Goal: Find specific page/section: Find specific page/section

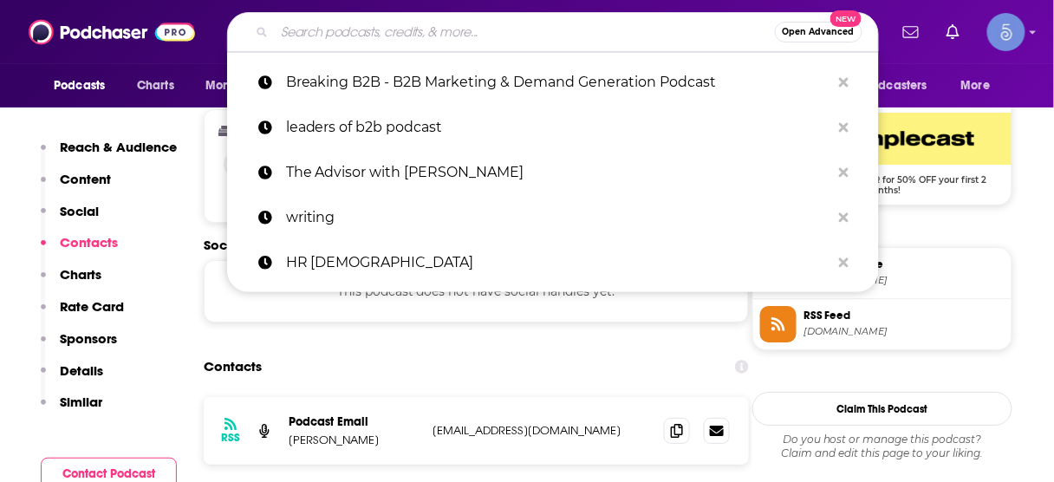
scroll to position [1393, 0]
type input "GTM Live"
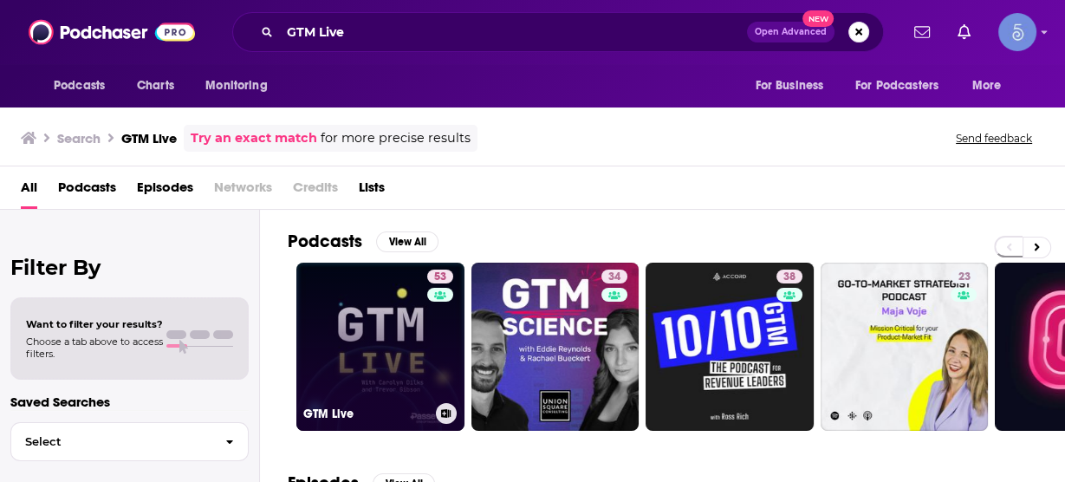
click at [380, 361] on link "53 GTM Live" at bounding box center [380, 347] width 168 height 168
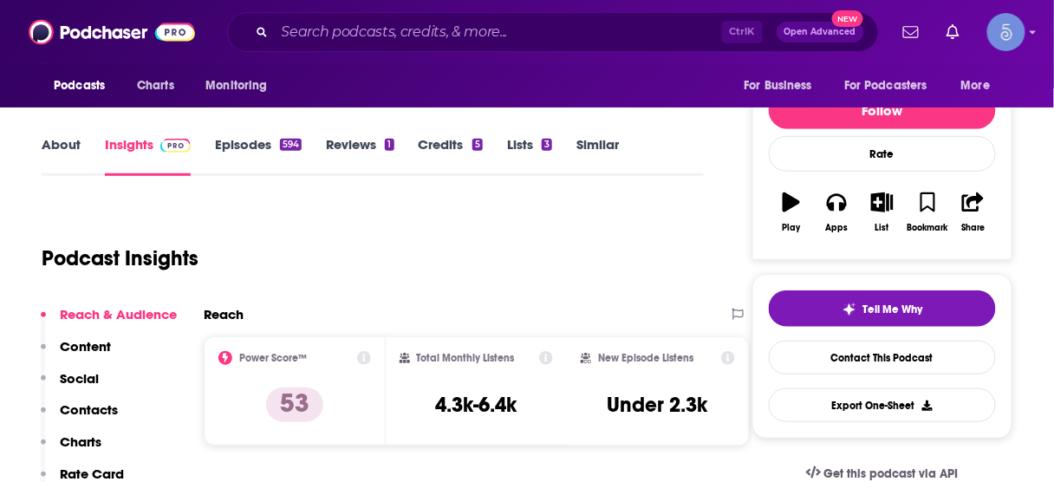
scroll to position [208, 0]
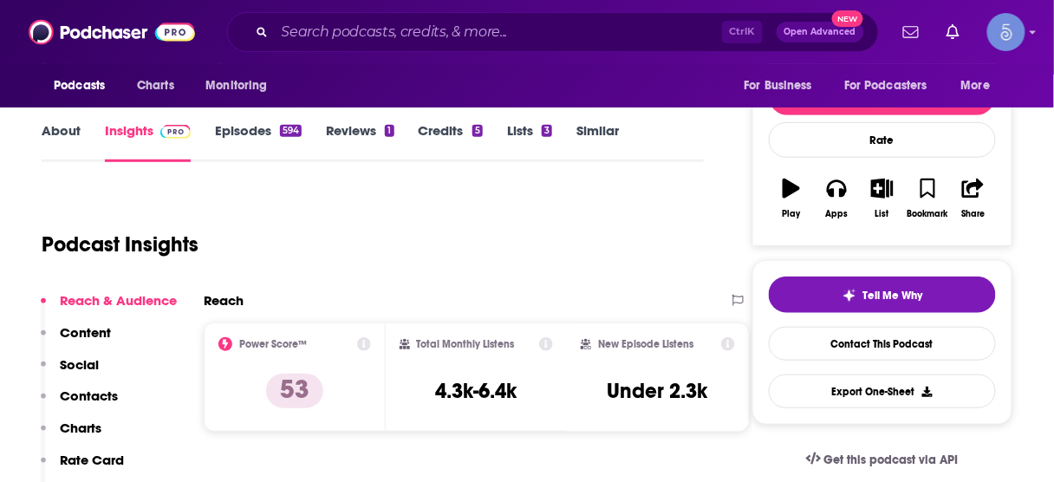
click at [98, 395] on p "Contacts" at bounding box center [89, 395] width 58 height 16
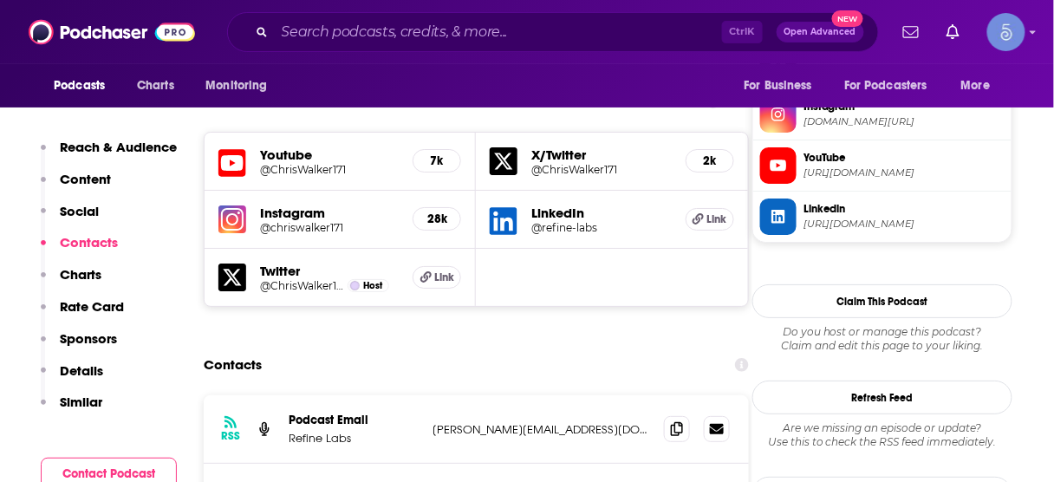
scroll to position [1544, 0]
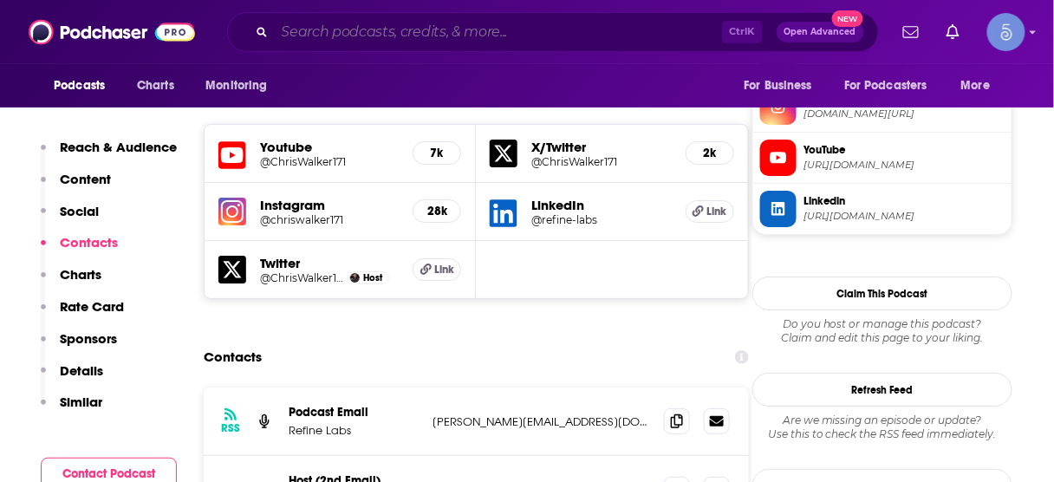
click at [399, 30] on input "Search podcasts, credits, & more..." at bounding box center [498, 32] width 447 height 28
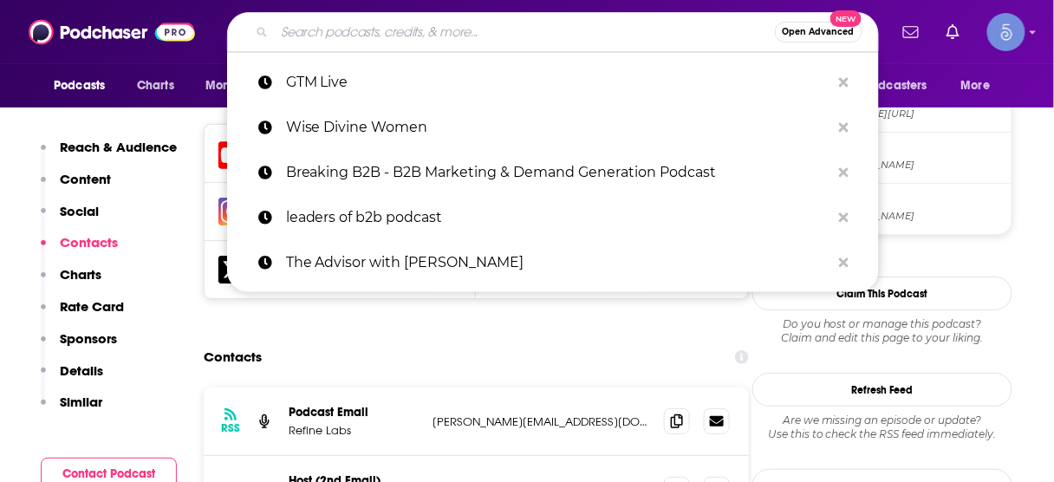
paste input "Intuitive Wisdom"
type input "Intuitive Wisdom"
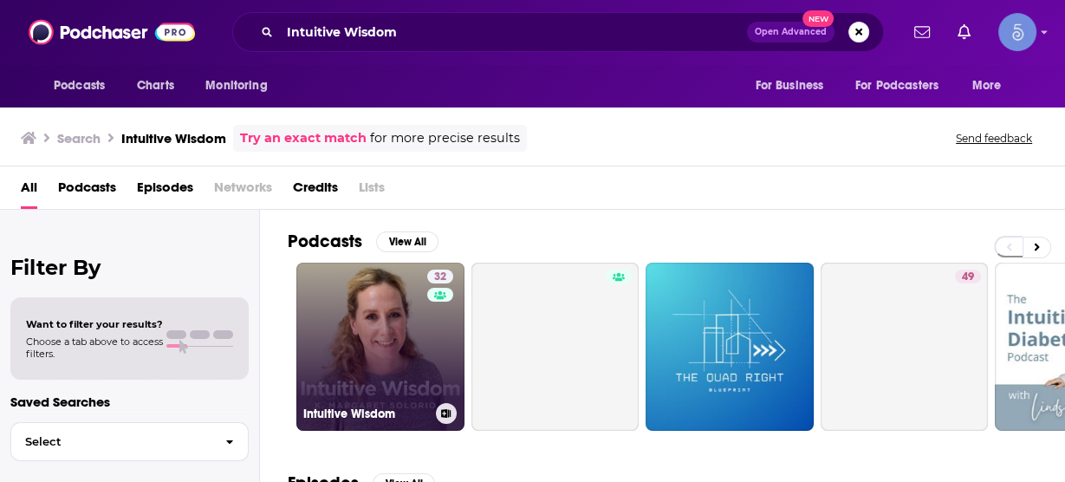
click at [397, 332] on link "32 Intuitive Wisdom" at bounding box center [380, 347] width 168 height 168
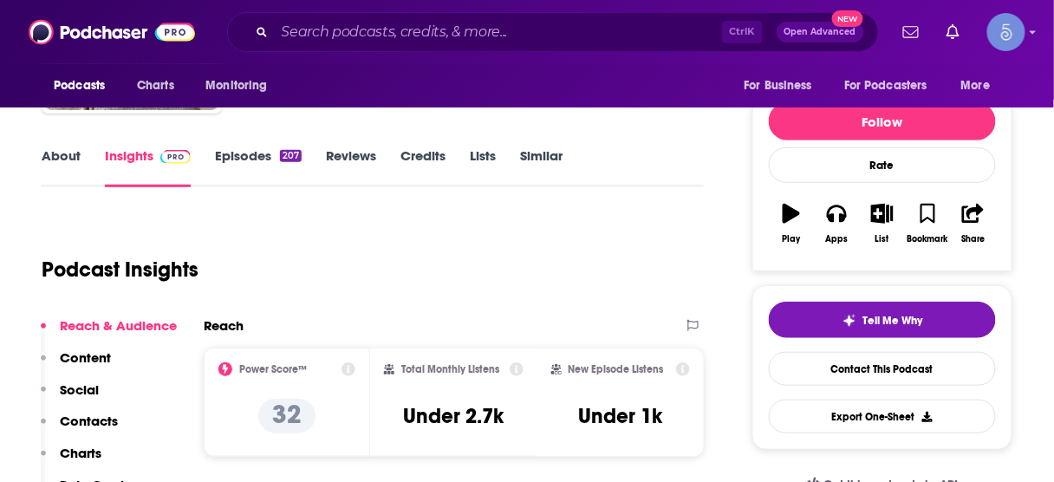
scroll to position [208, 0]
